Goal: Information Seeking & Learning: Find specific fact

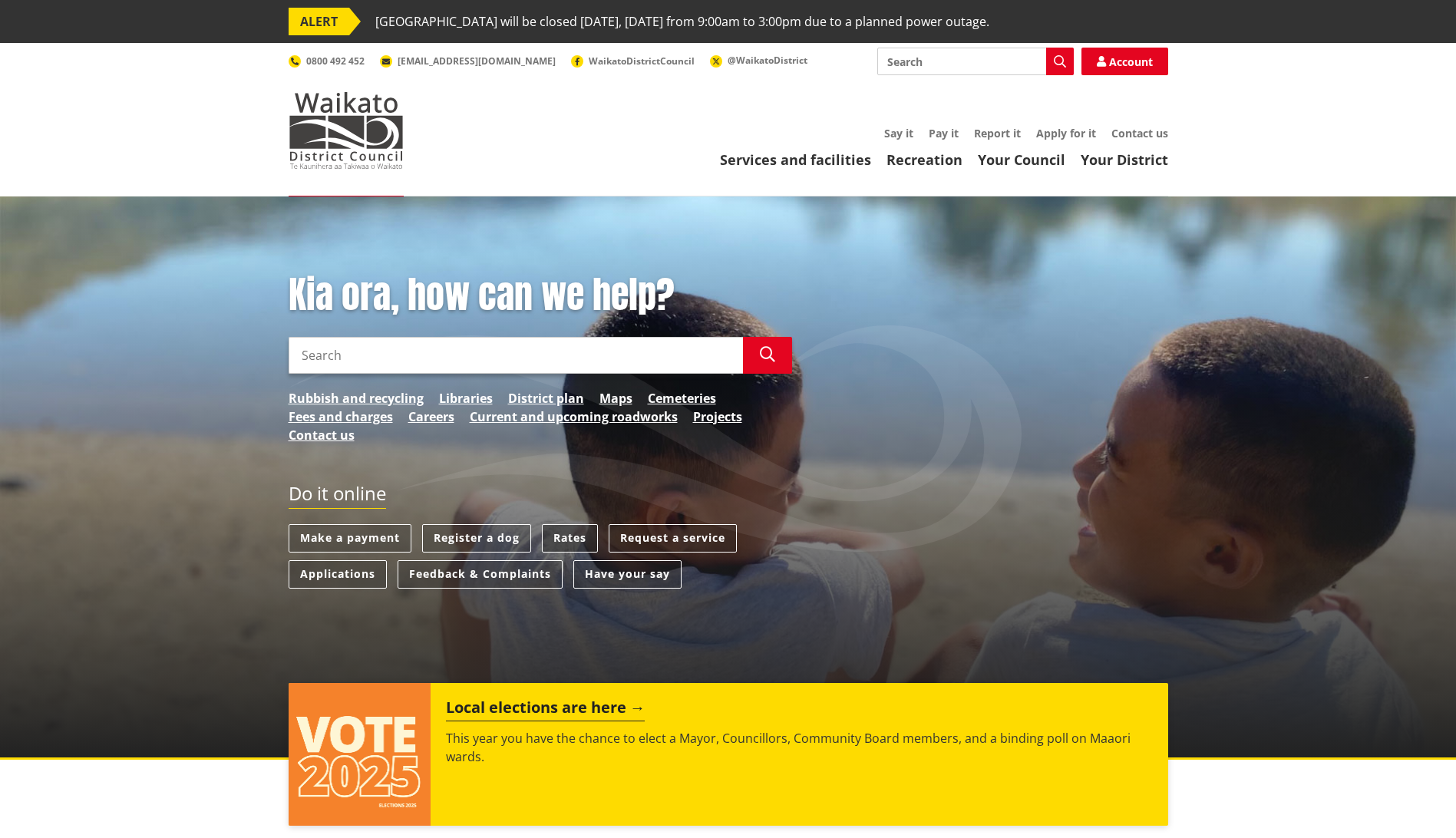
click at [568, 535] on link "Rates" at bounding box center [570, 538] width 56 height 28
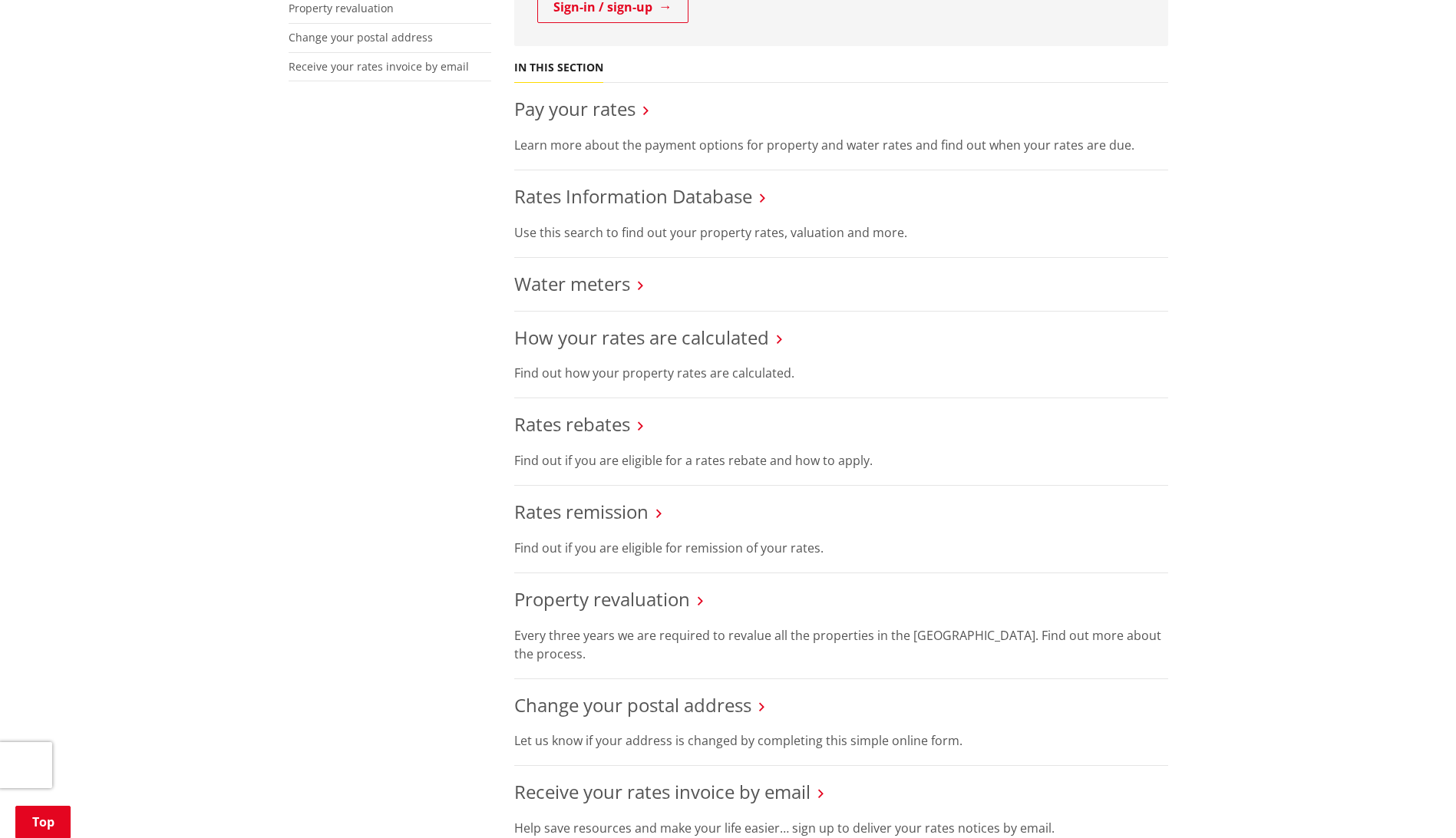
scroll to position [384, 0]
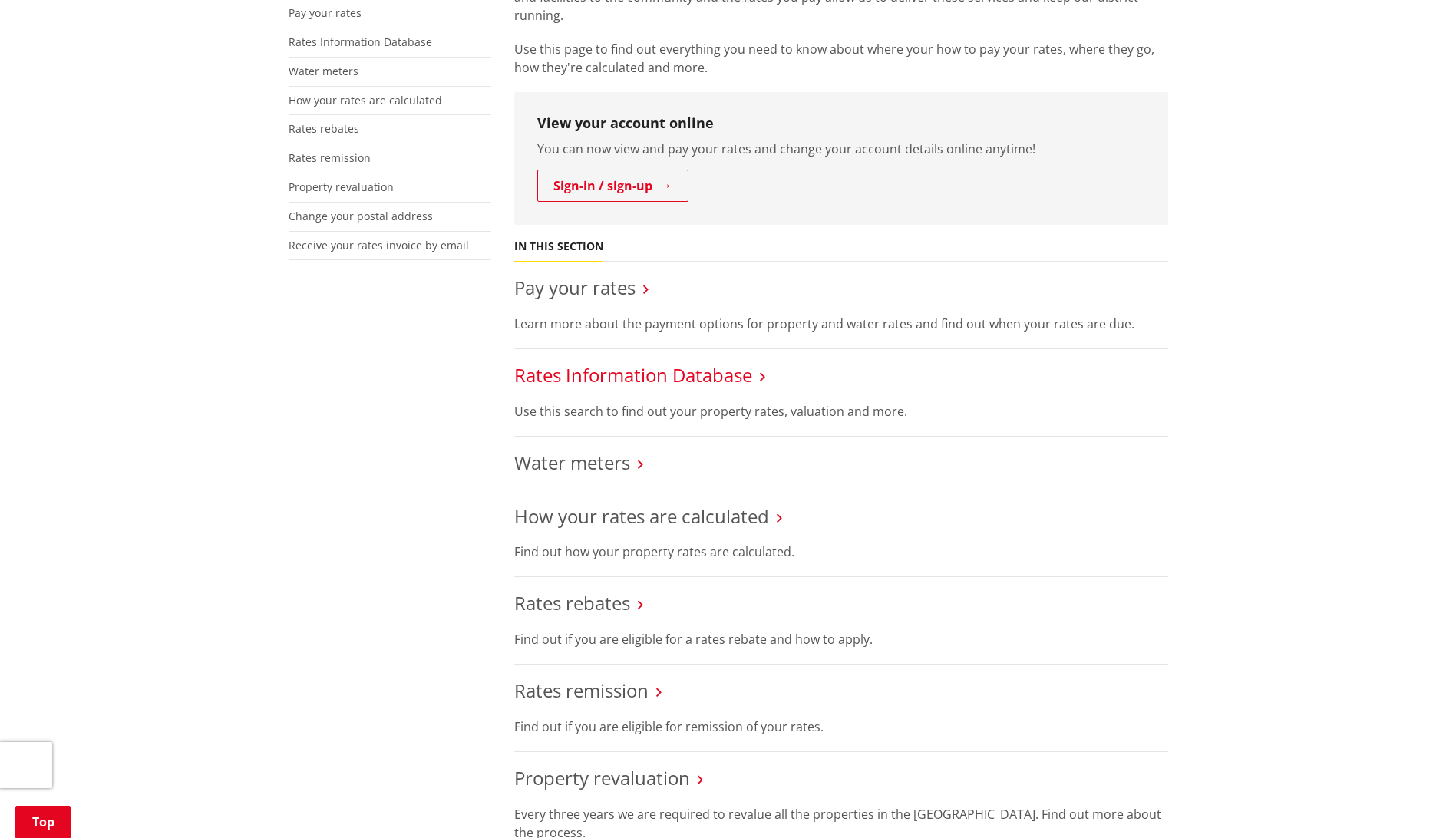
click at [648, 369] on link "Rates Information Database" at bounding box center [634, 375] width 238 height 26
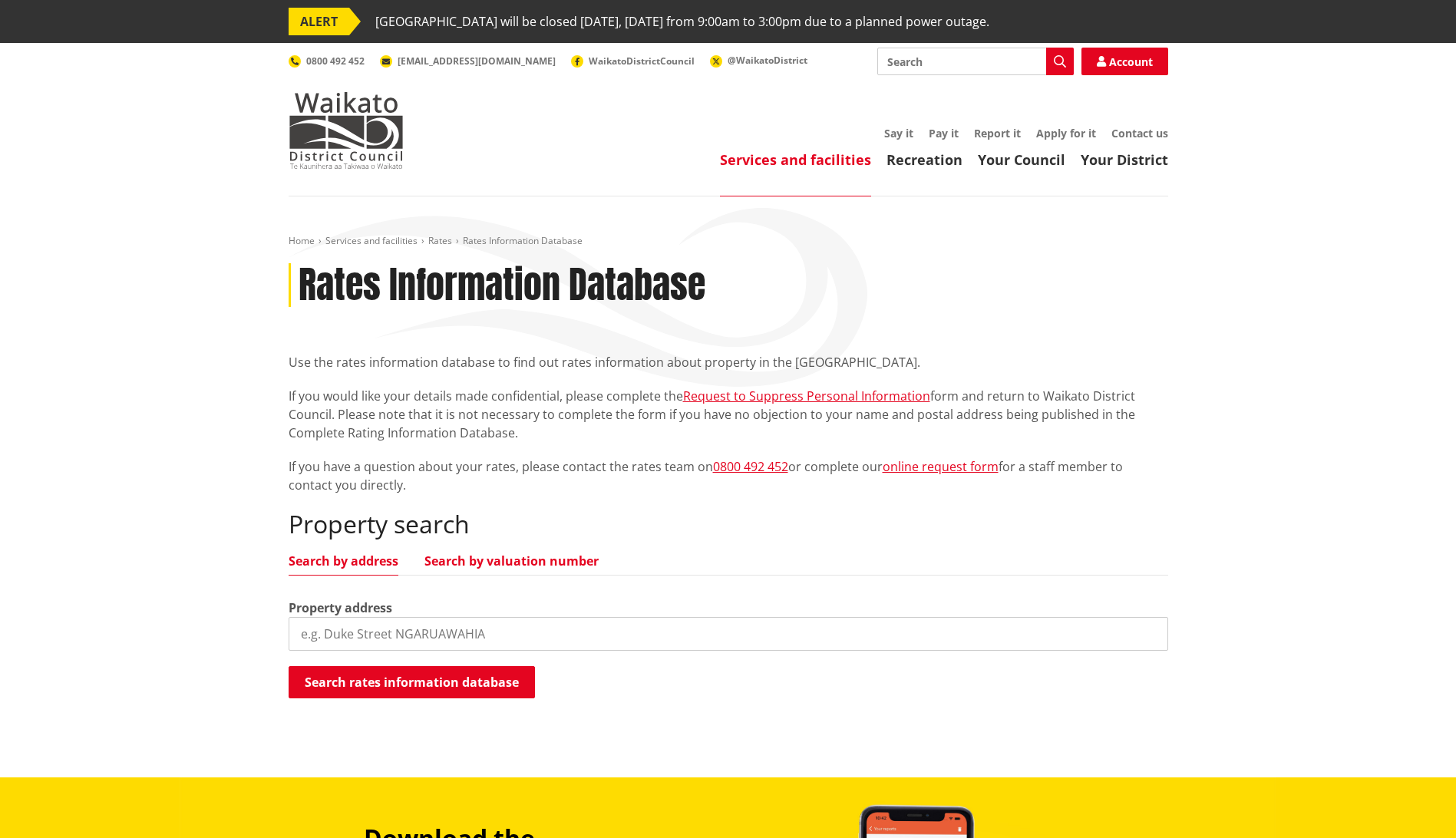
click at [510, 558] on link "Search by valuation number" at bounding box center [512, 561] width 174 height 12
click at [450, 626] on input "search" at bounding box center [728, 634] width 880 height 34
type input "04401/415"
click at [437, 681] on button "Search rates information database" at bounding box center [412, 682] width 246 height 32
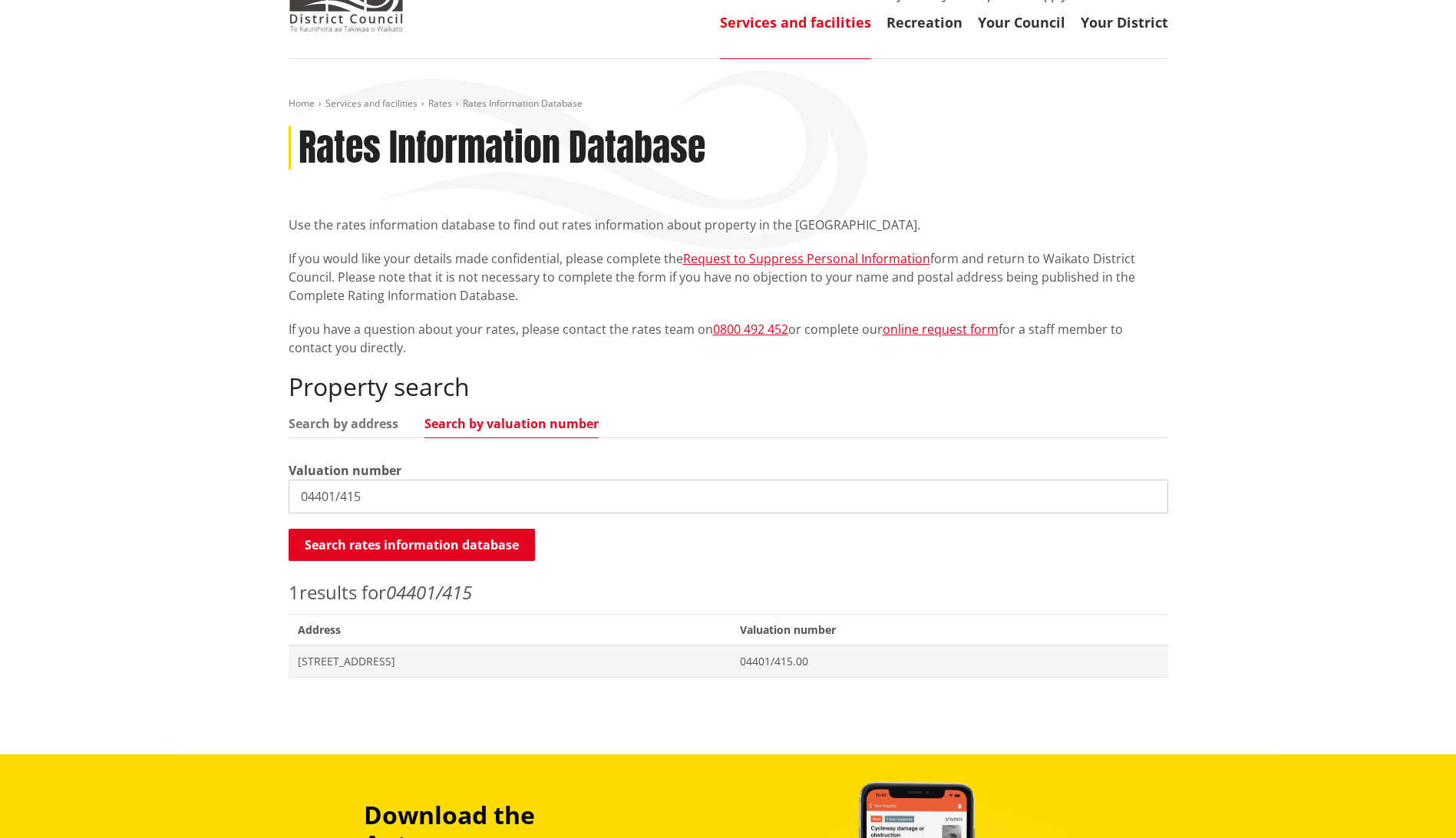
scroll to position [153, 0]
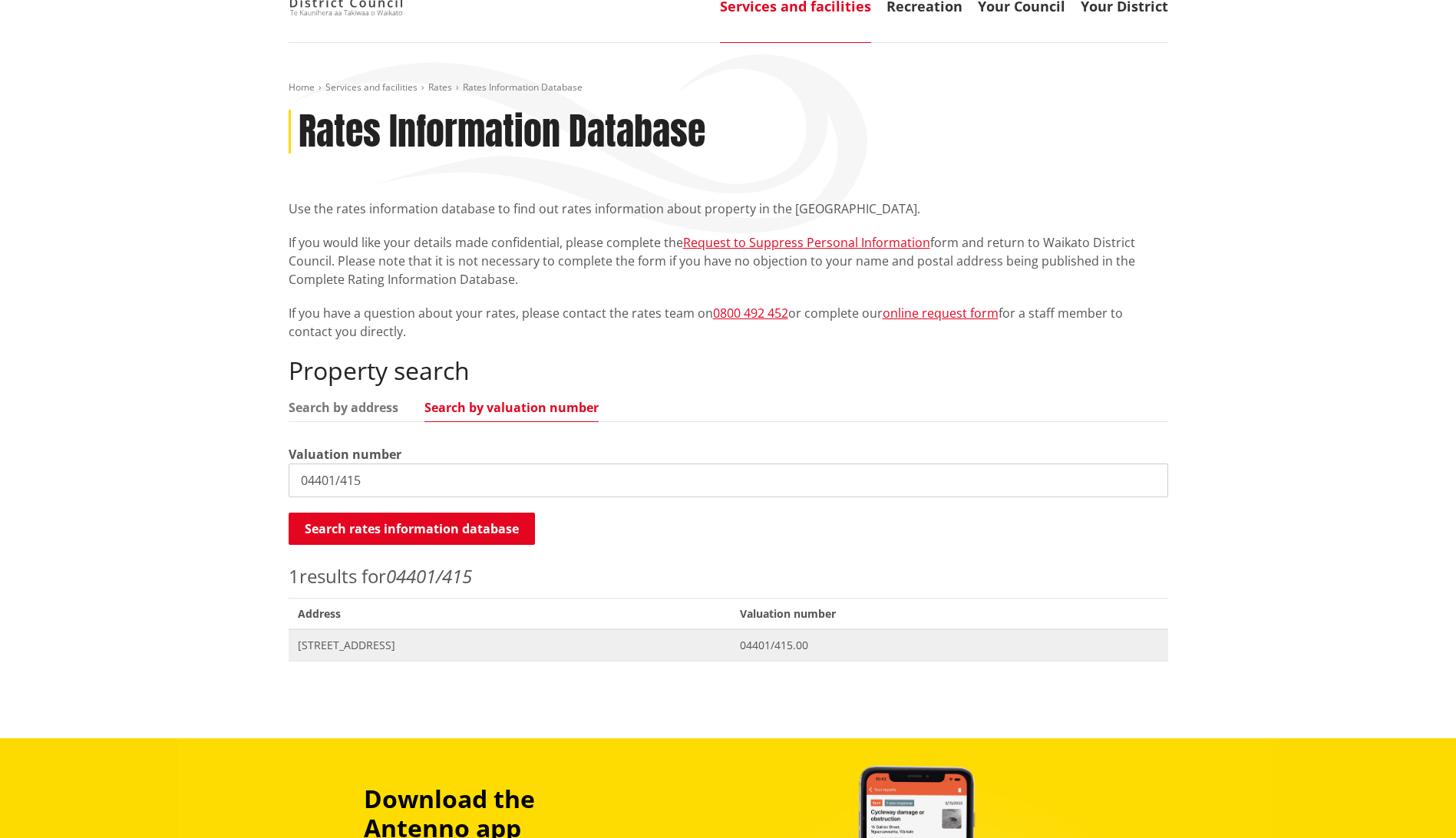
click at [398, 646] on span "[STREET_ADDRESS]" at bounding box center [510, 645] width 425 height 15
